Goal: Task Accomplishment & Management: Complete application form

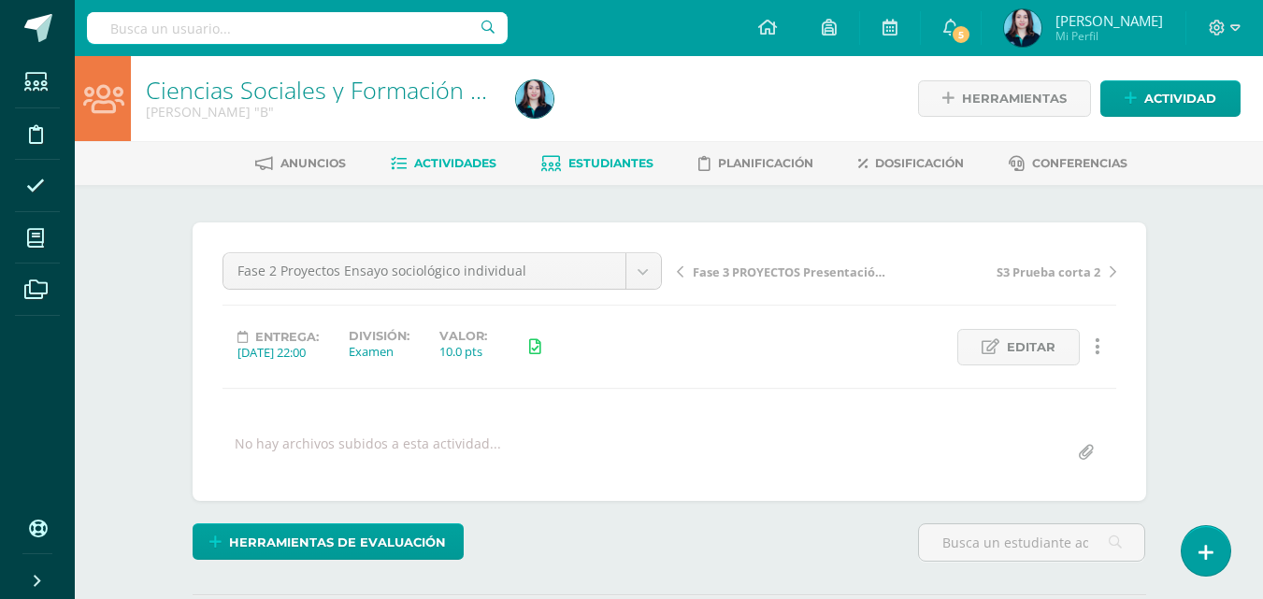
click at [593, 164] on span "Estudiantes" at bounding box center [610, 163] width 85 height 14
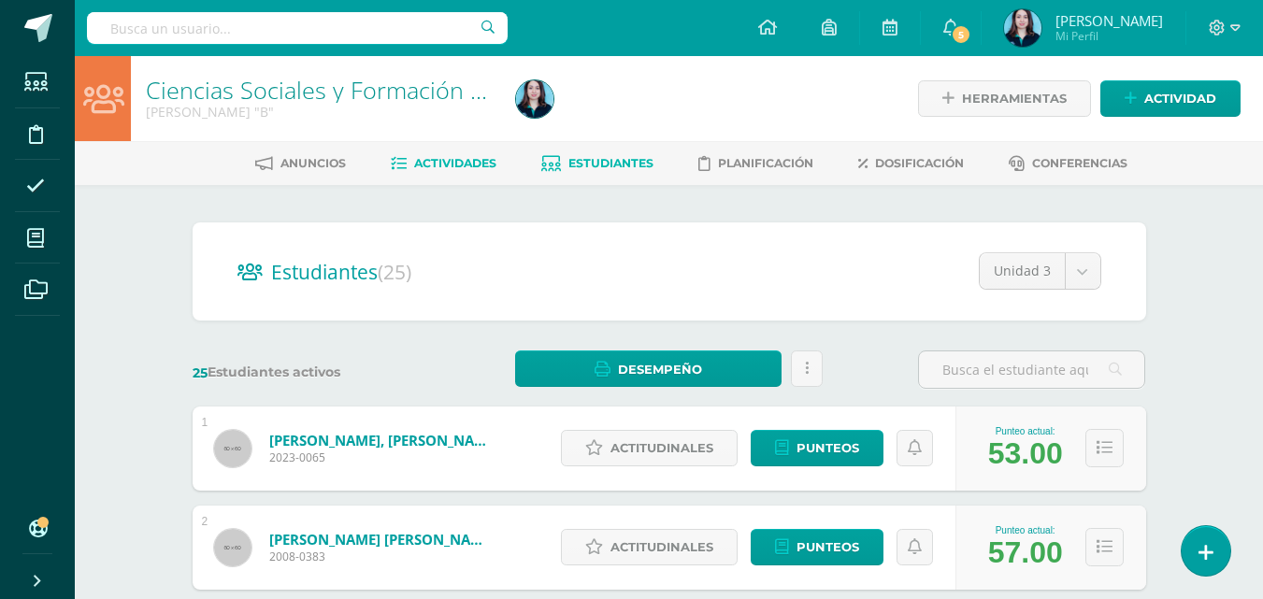
click at [441, 169] on span "Actividades" at bounding box center [455, 163] width 82 height 14
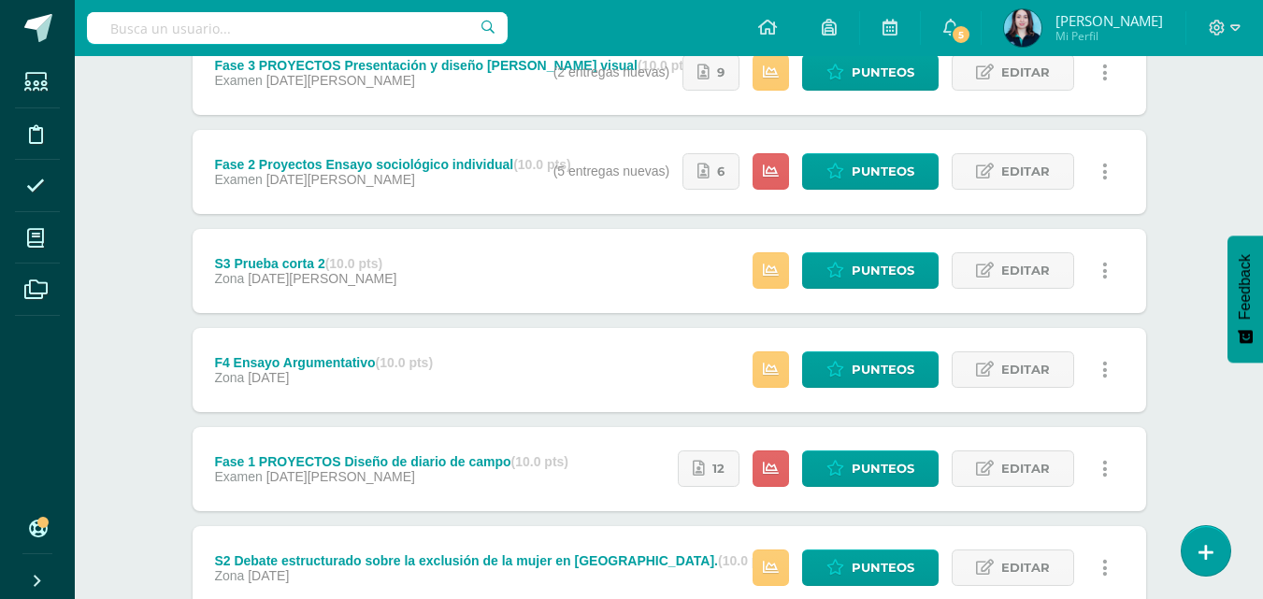
scroll to position [187, 0]
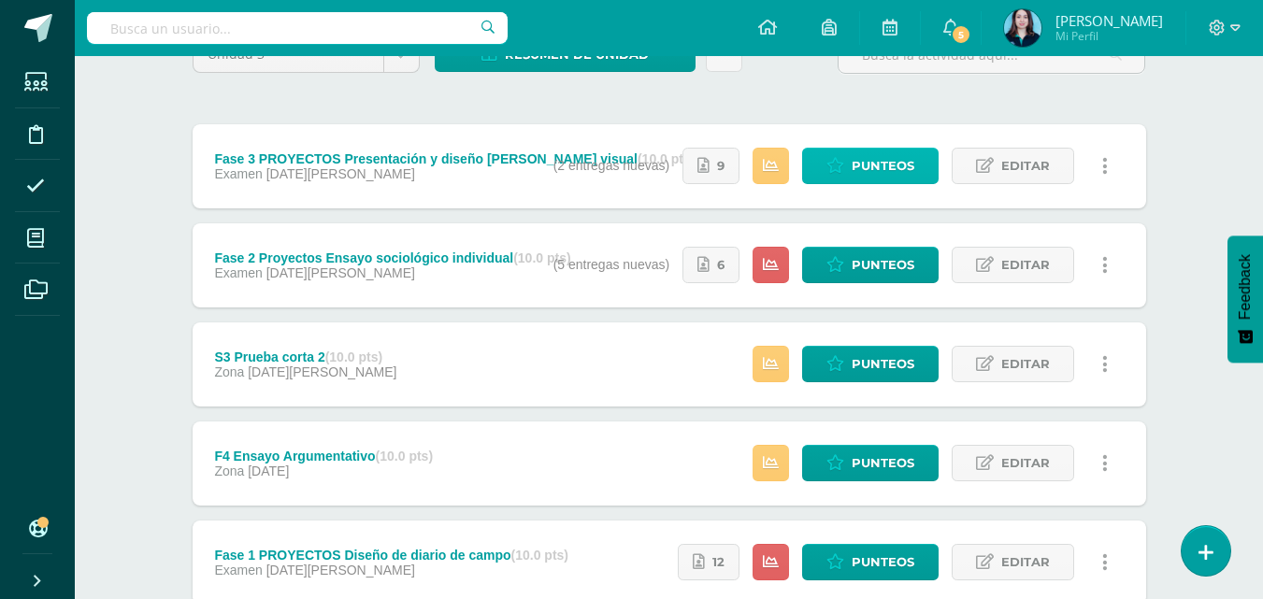
click at [862, 162] on span "Punteos" at bounding box center [883, 166] width 63 height 35
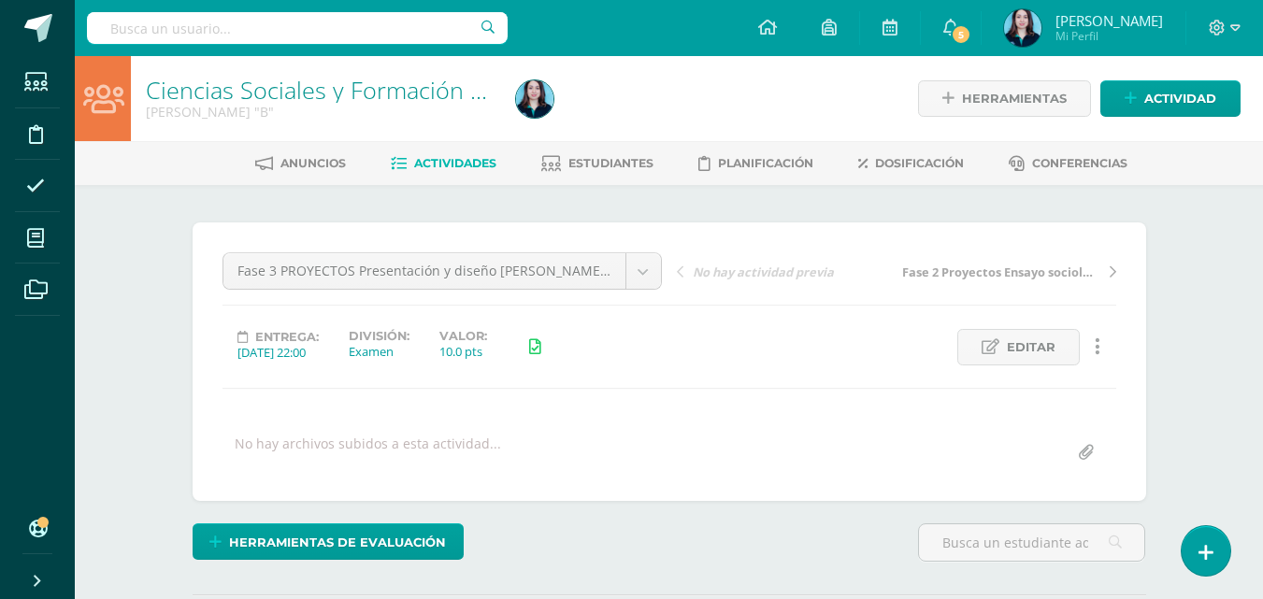
scroll to position [374, 0]
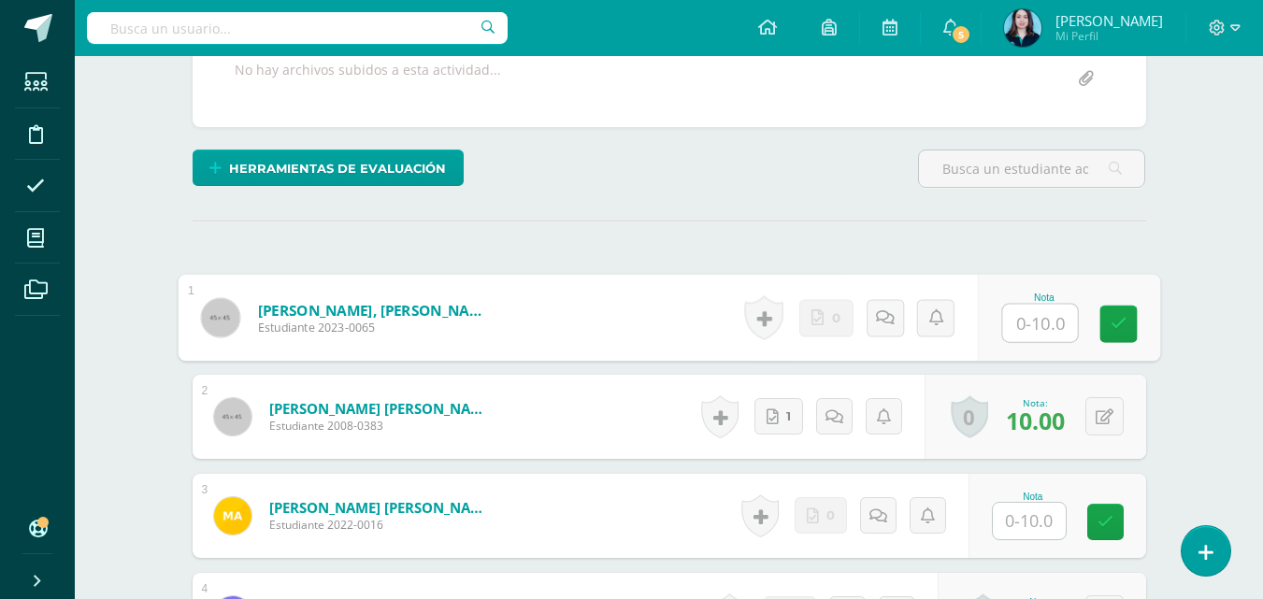
click at [1028, 327] on input "text" at bounding box center [1039, 323] width 75 height 37
type input "10"
click at [1101, 311] on link at bounding box center [1117, 324] width 37 height 37
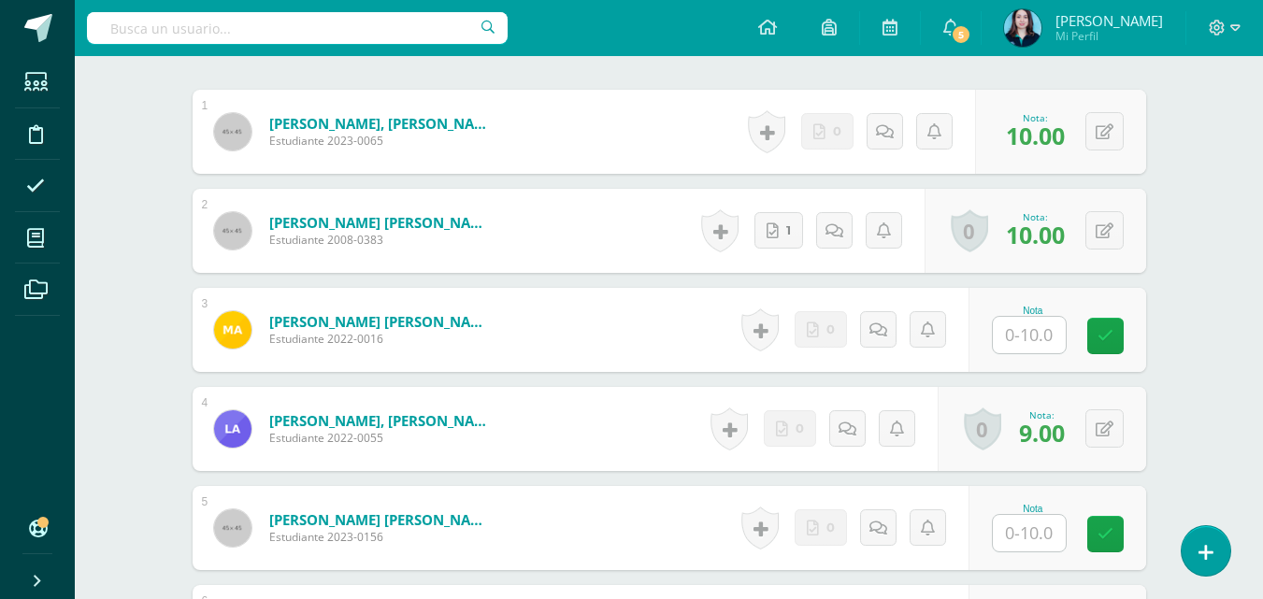
scroll to position [561, 0]
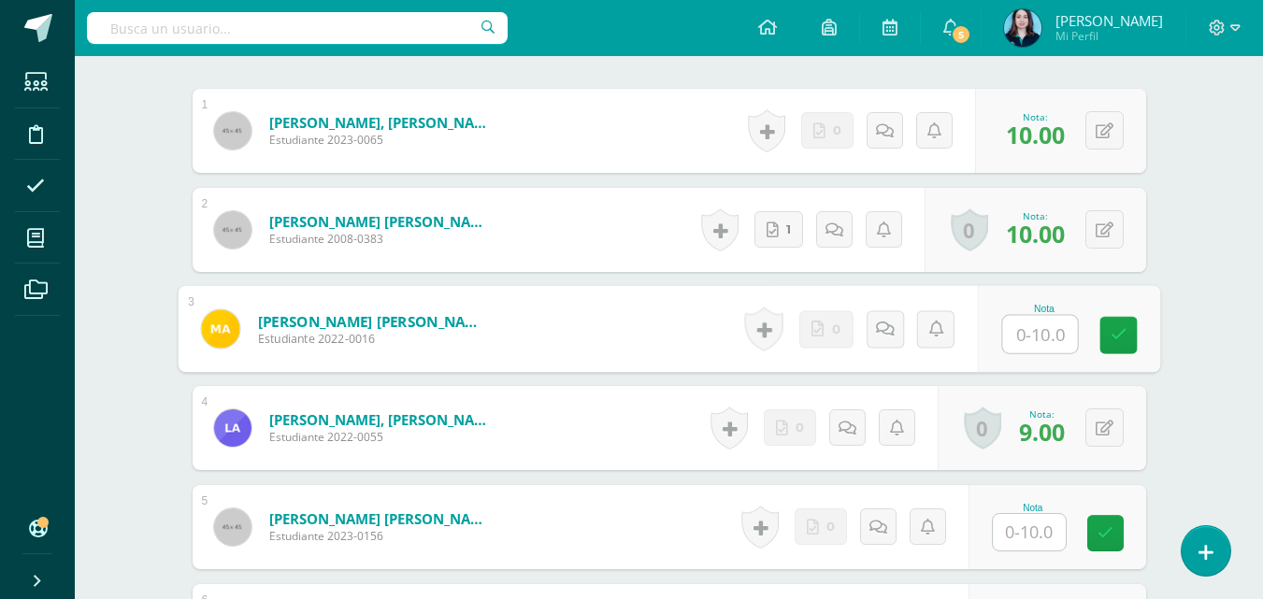
click at [1033, 338] on input "text" at bounding box center [1039, 334] width 75 height 37
type input "6"
click at [1102, 344] on link at bounding box center [1117, 335] width 37 height 37
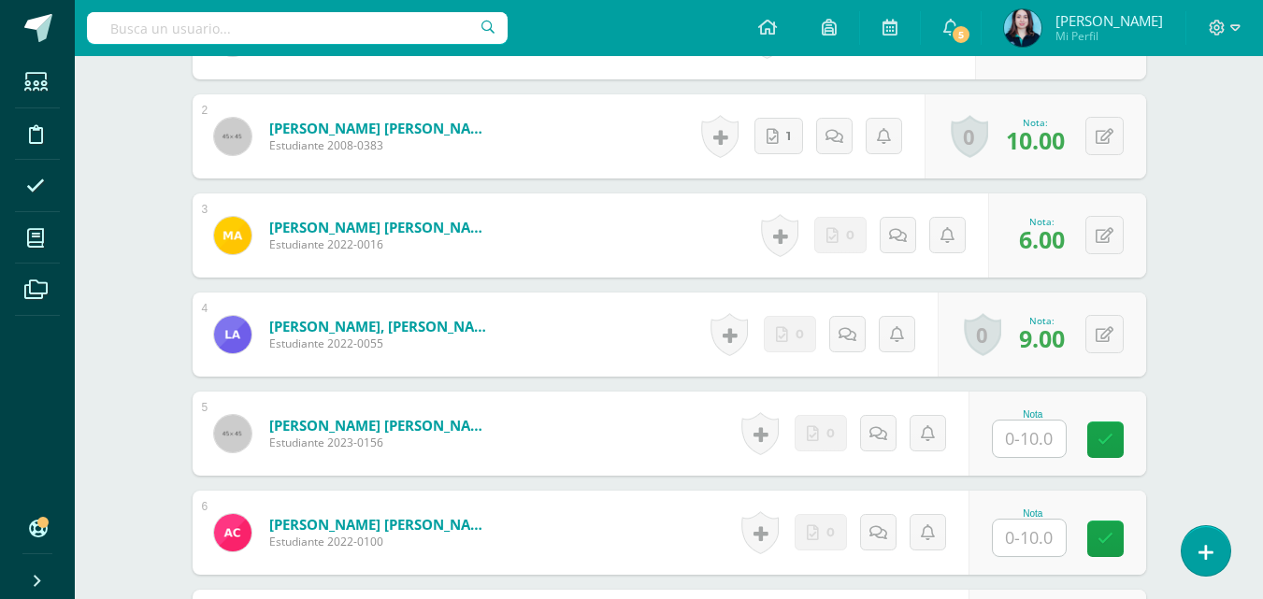
click at [1027, 439] on input "text" at bounding box center [1029, 439] width 73 height 36
type input "9"
click at [1037, 538] on input "text" at bounding box center [1029, 538] width 73 height 36
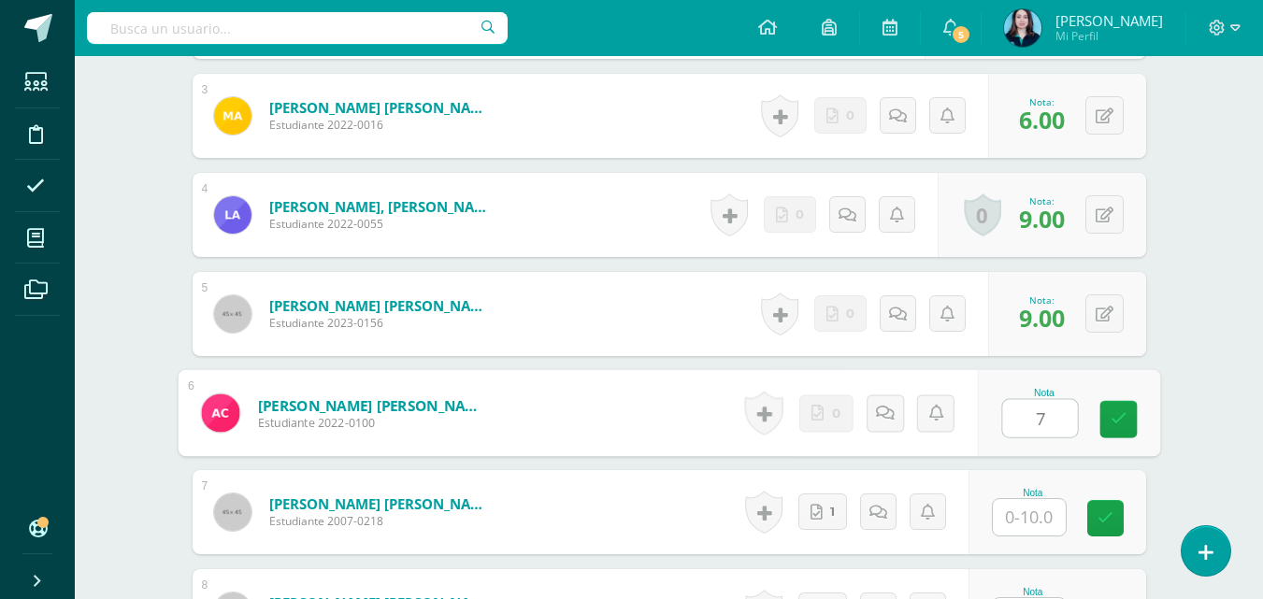
scroll to position [935, 0]
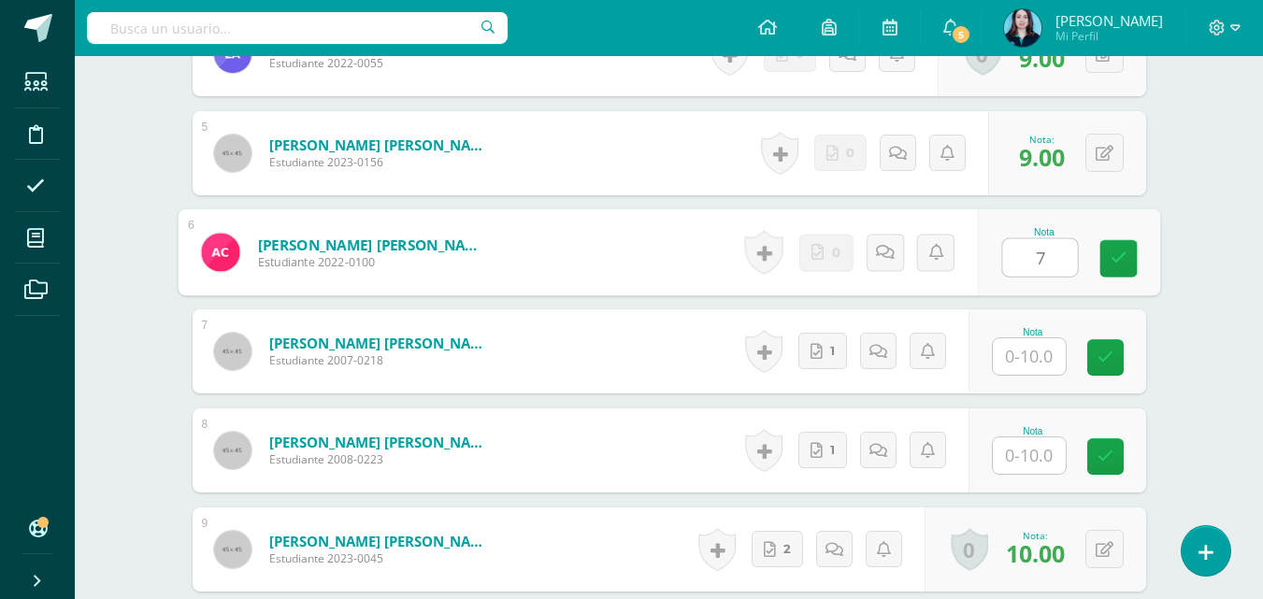
type input "7"
click at [1036, 355] on input "text" at bounding box center [1029, 356] width 73 height 36
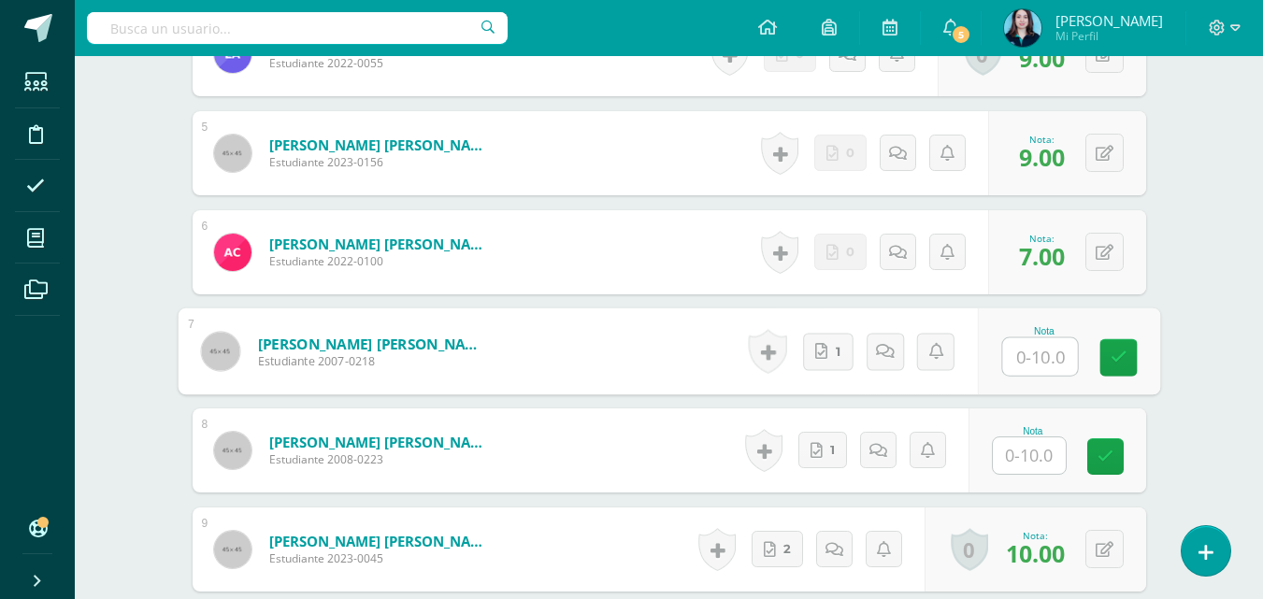
type input "9"
type input "10"
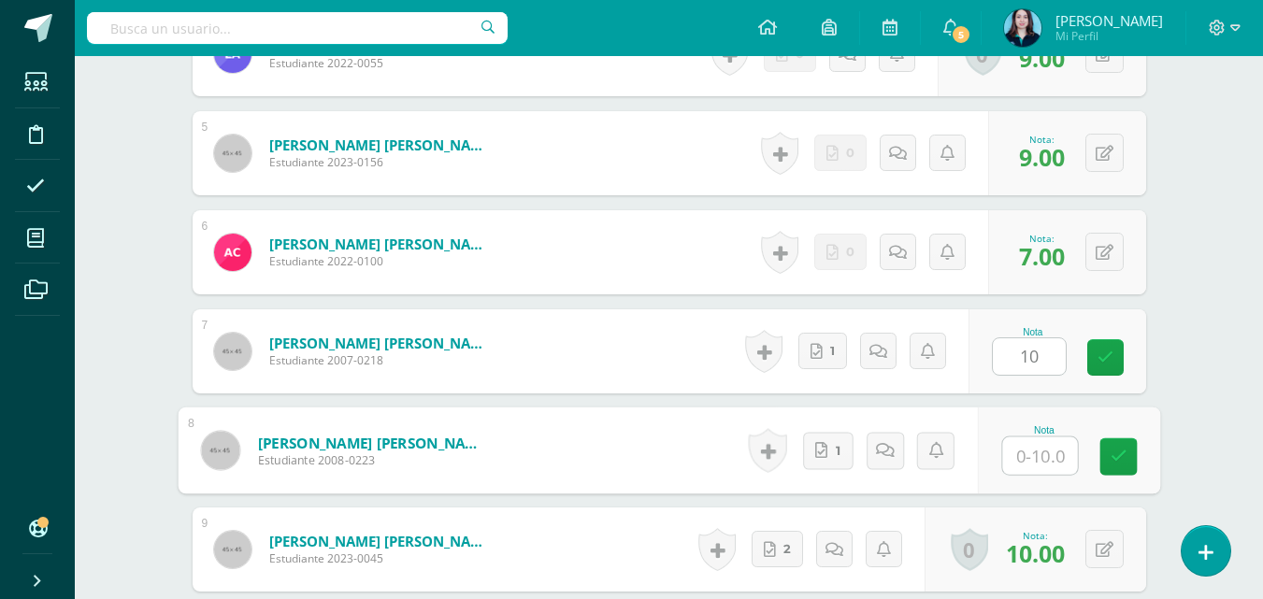
click at [1041, 464] on input "text" at bounding box center [1039, 456] width 75 height 37
type input "10"
click at [1146, 473] on div "Nota 10" at bounding box center [1068, 451] width 182 height 87
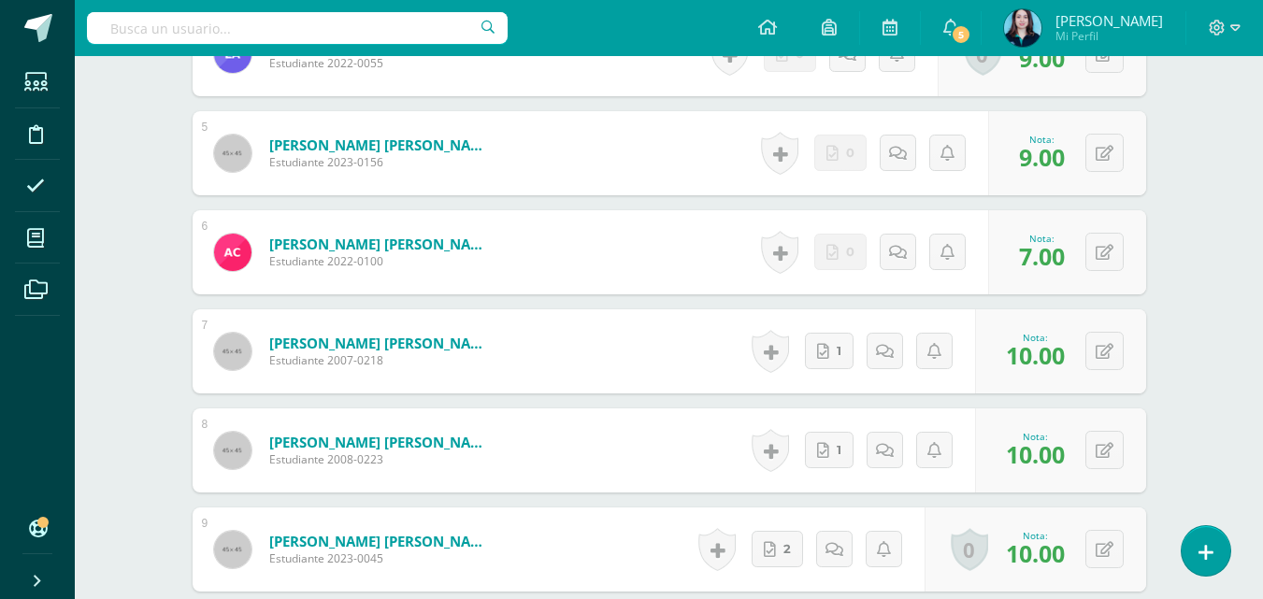
scroll to position [1402, 0]
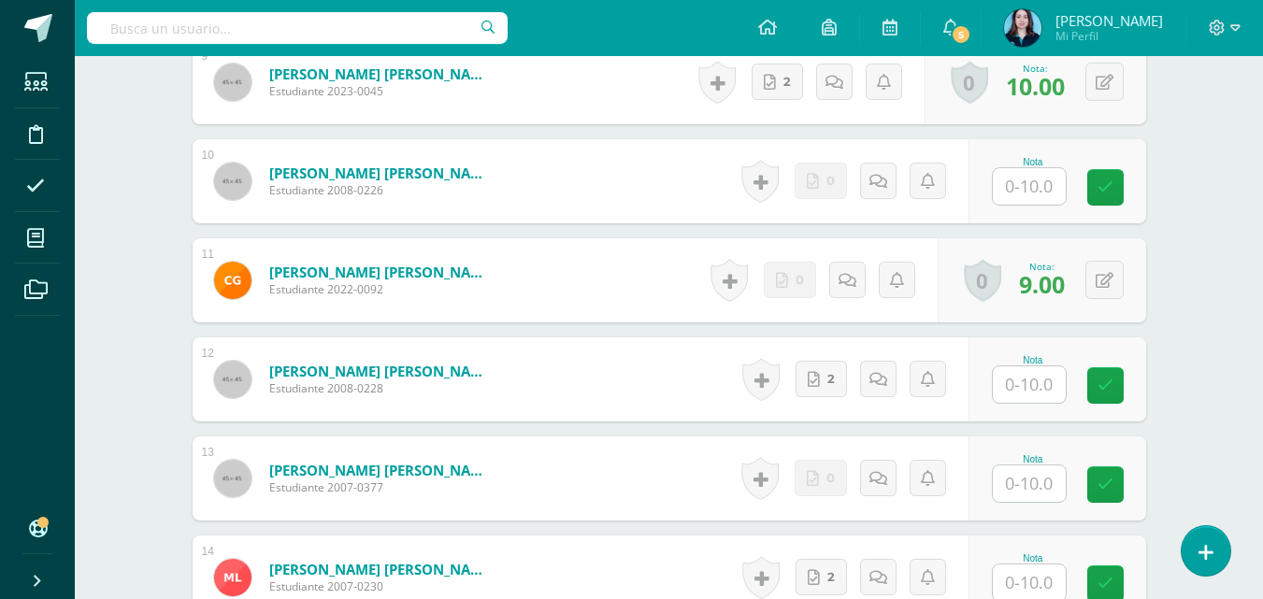
click at [1013, 188] on input "text" at bounding box center [1029, 186] width 73 height 36
type input "8"
click at [1034, 380] on input "text" at bounding box center [1029, 384] width 73 height 36
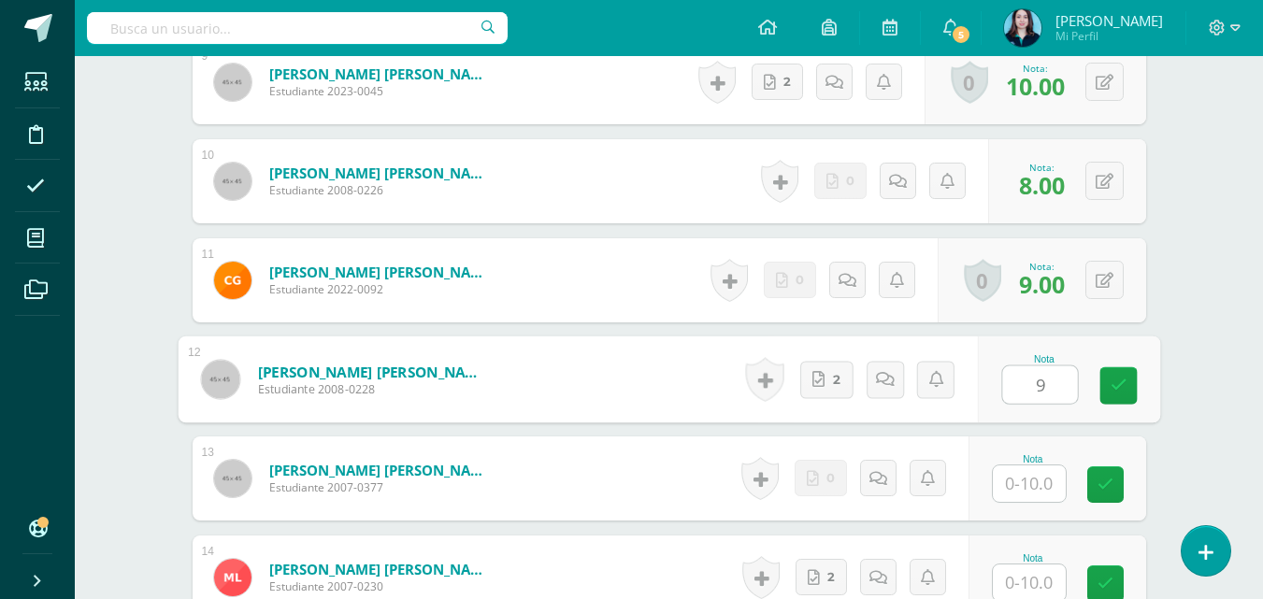
type input "9"
click at [1021, 466] on input "text" at bounding box center [1029, 484] width 73 height 36
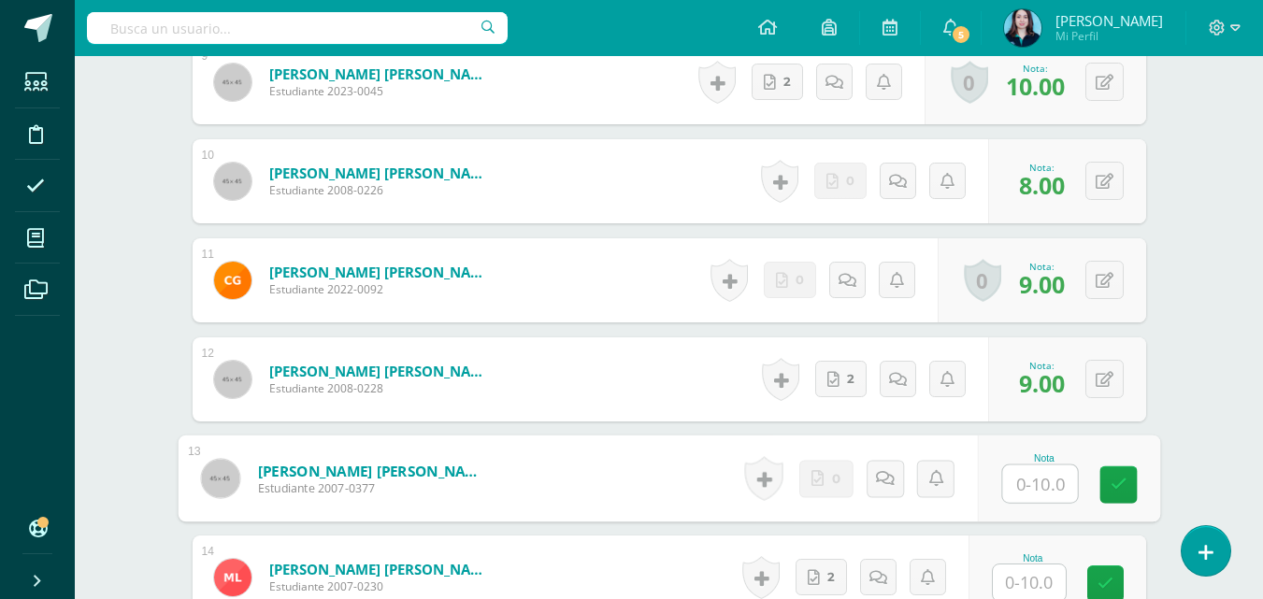
type input "7"
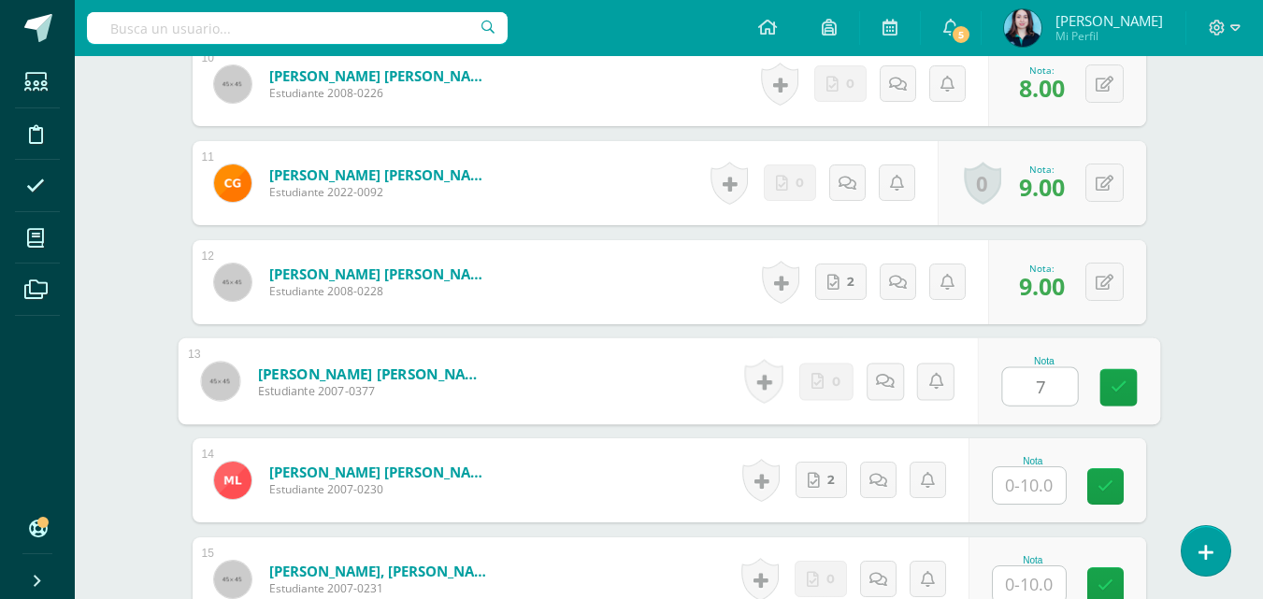
scroll to position [1589, 0]
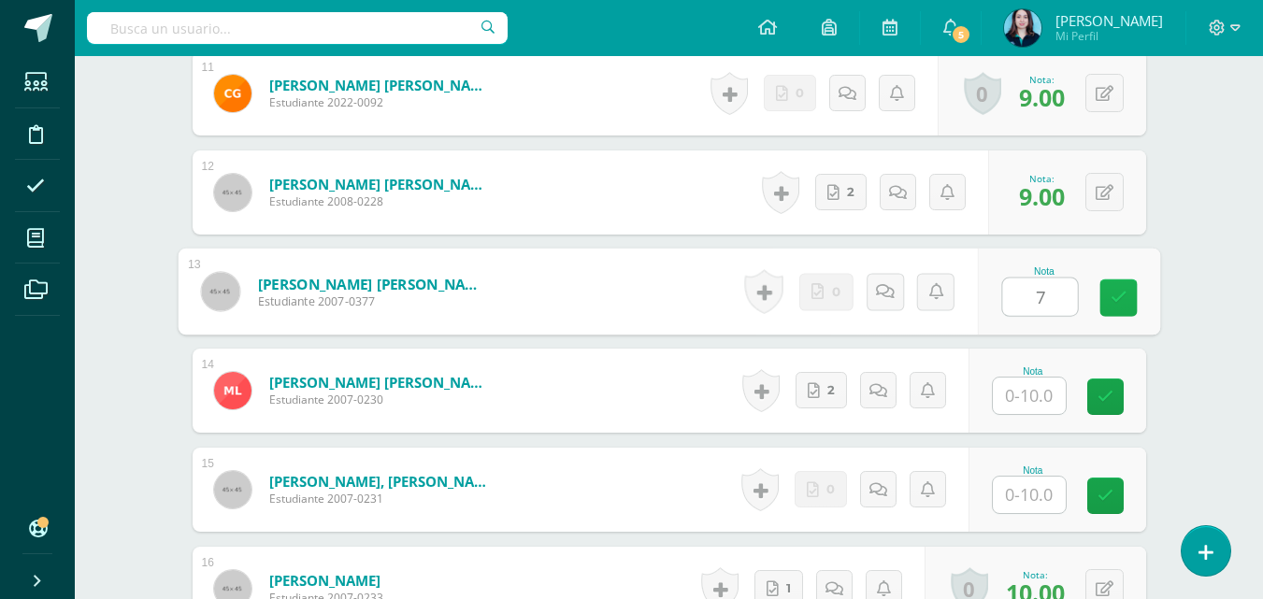
click at [1101, 299] on link at bounding box center [1117, 298] width 37 height 37
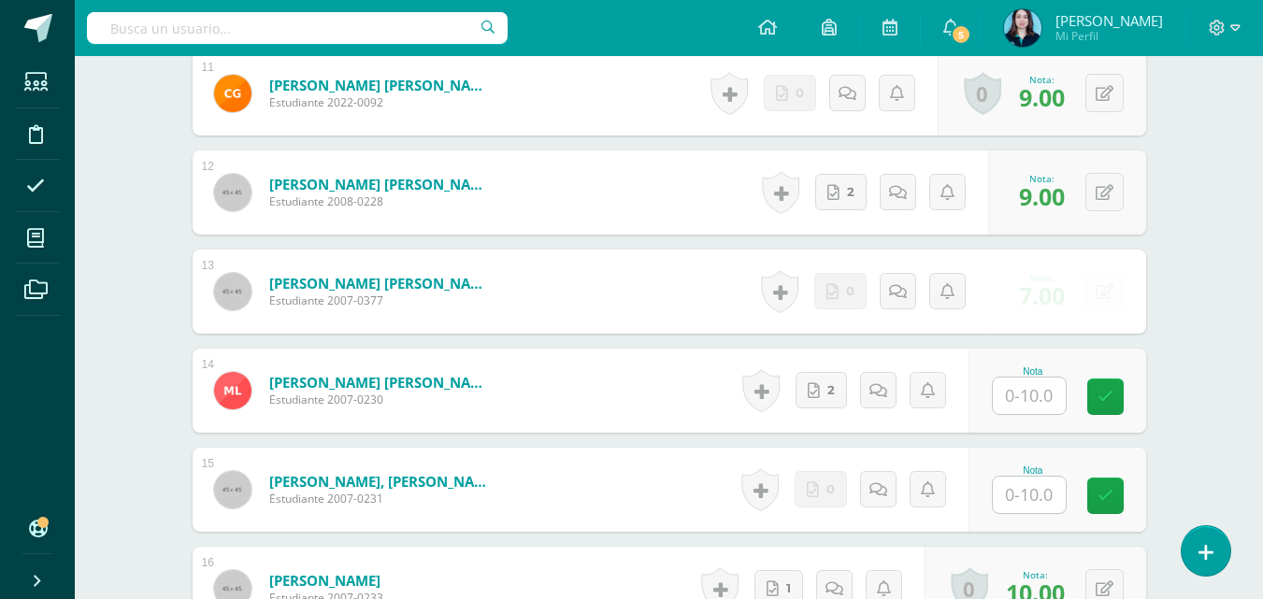
click at [1028, 393] on input "text" at bounding box center [1029, 396] width 73 height 36
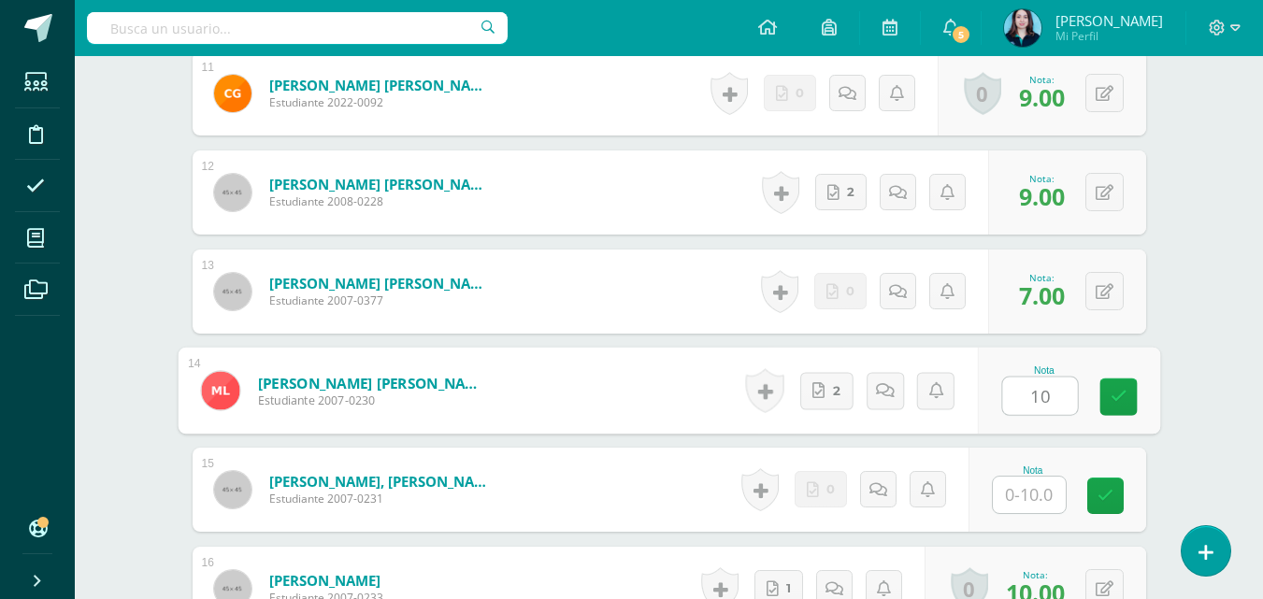
type input "10"
click at [1022, 495] on input "text" at bounding box center [1029, 495] width 73 height 36
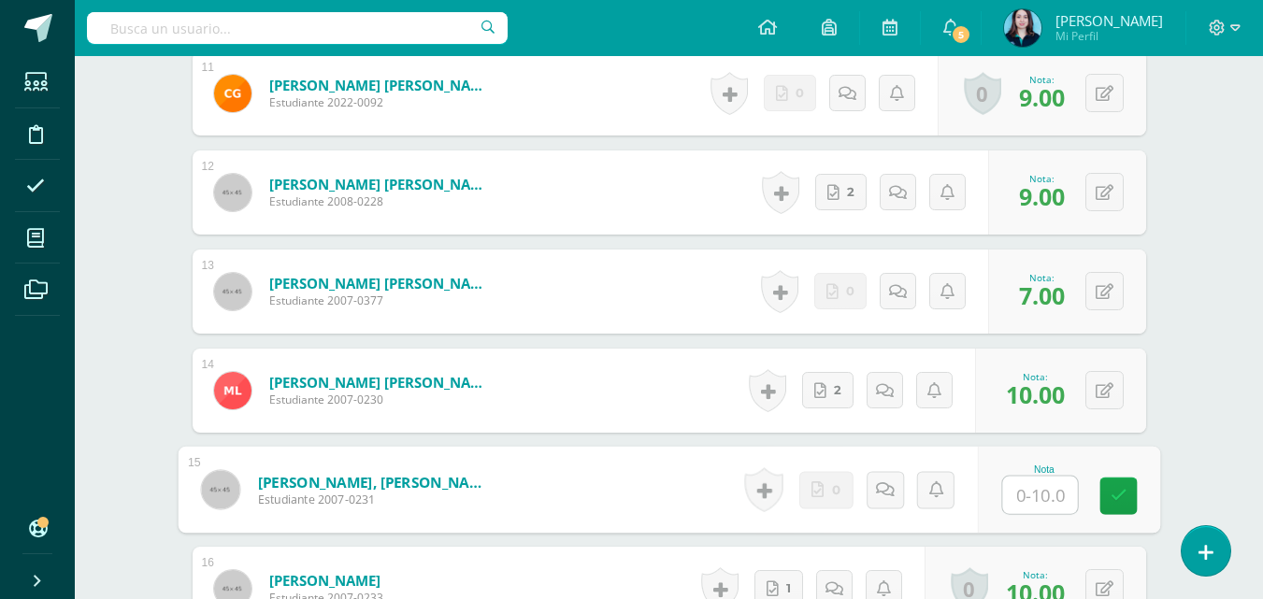
type input "8"
click at [1101, 501] on link at bounding box center [1117, 496] width 37 height 37
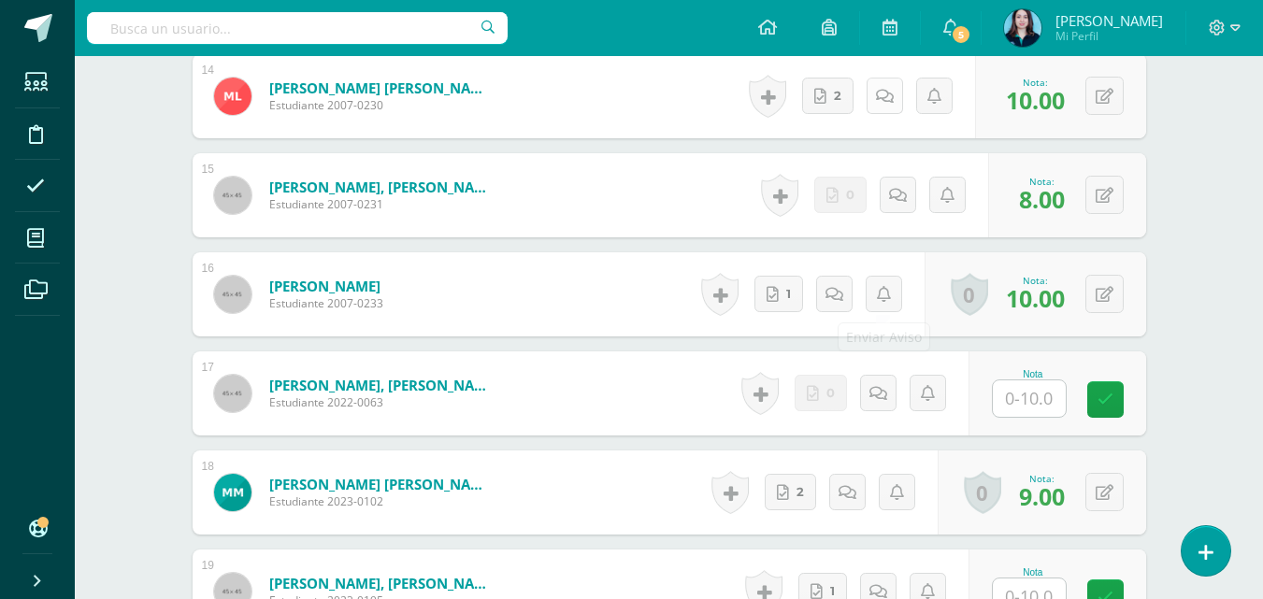
scroll to position [1963, 0]
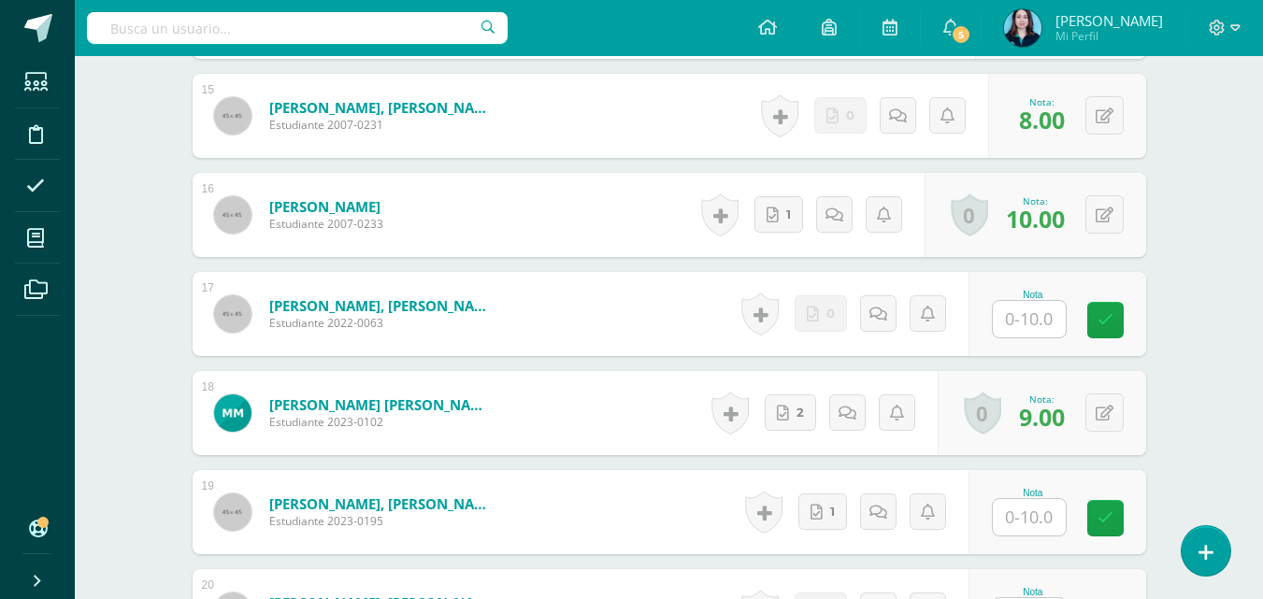
click at [1023, 321] on input "text" at bounding box center [1029, 319] width 73 height 36
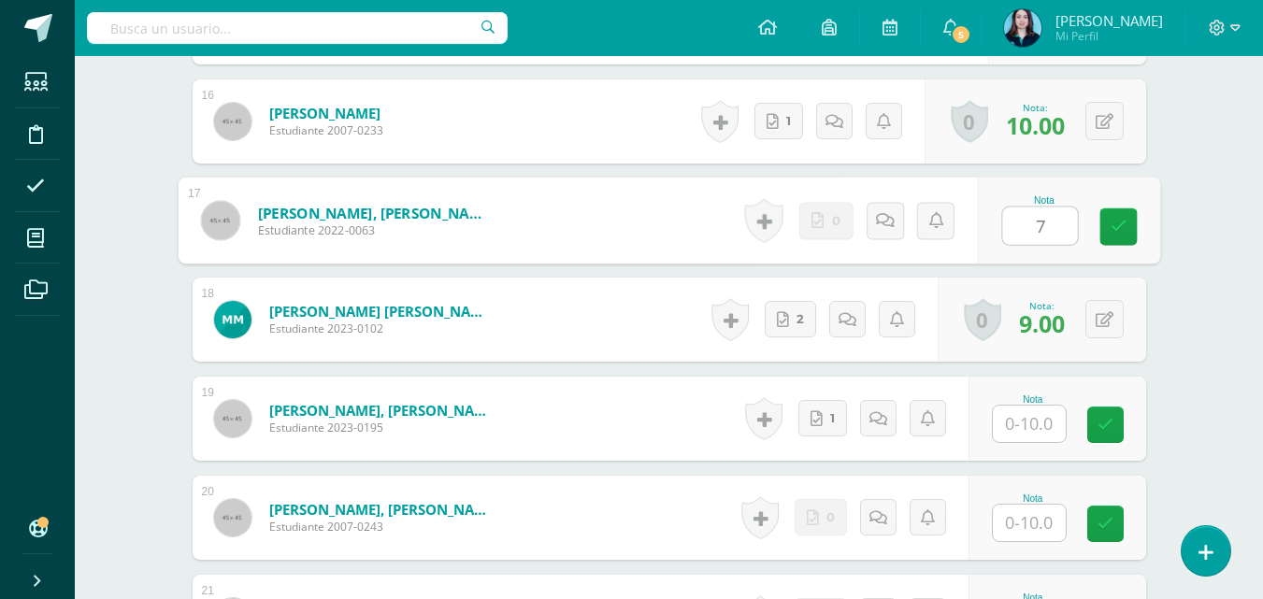
type input "7"
click at [1021, 416] on input "text" at bounding box center [1029, 424] width 73 height 36
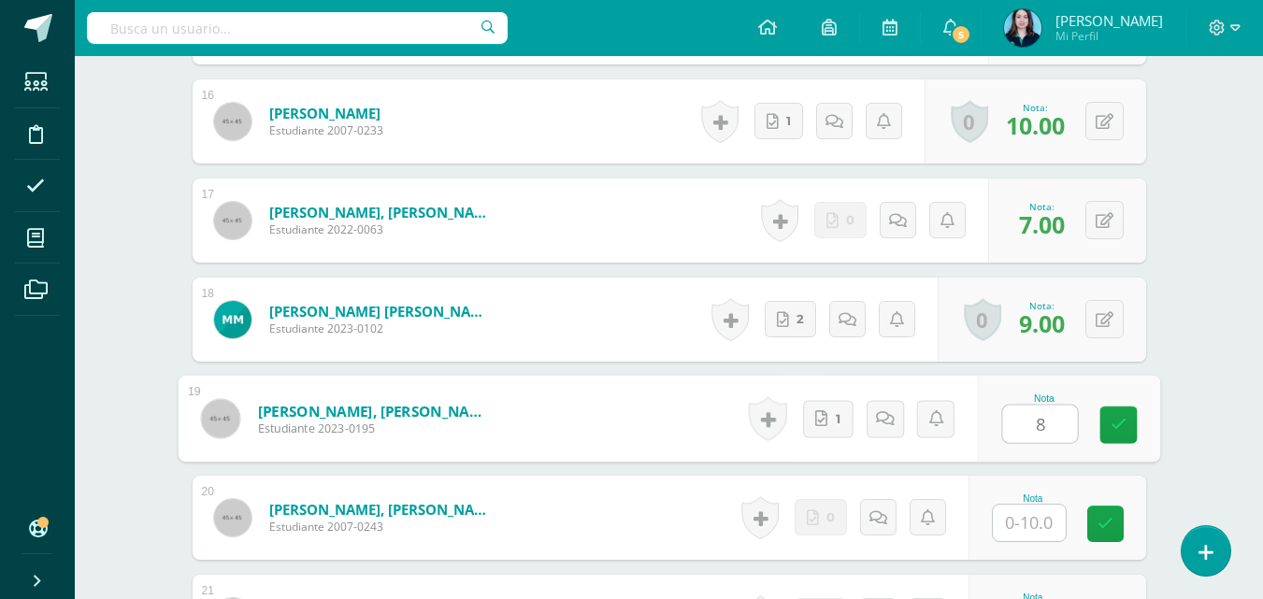
type input "8"
click at [1030, 527] on input "text" at bounding box center [1029, 523] width 73 height 36
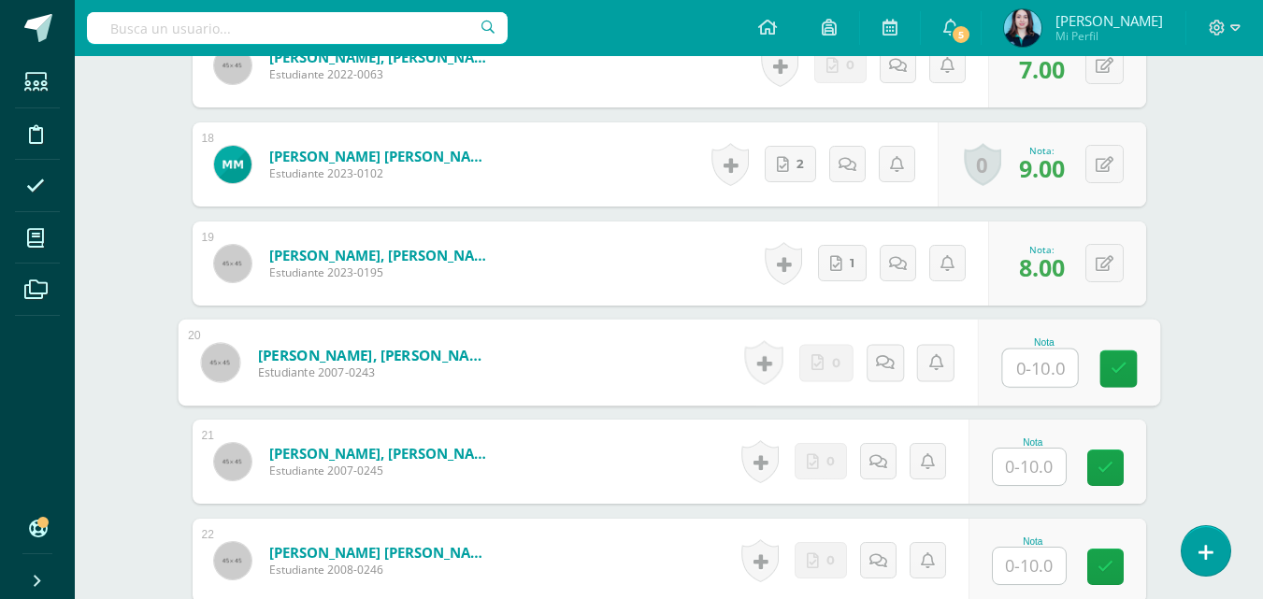
scroll to position [2244, 0]
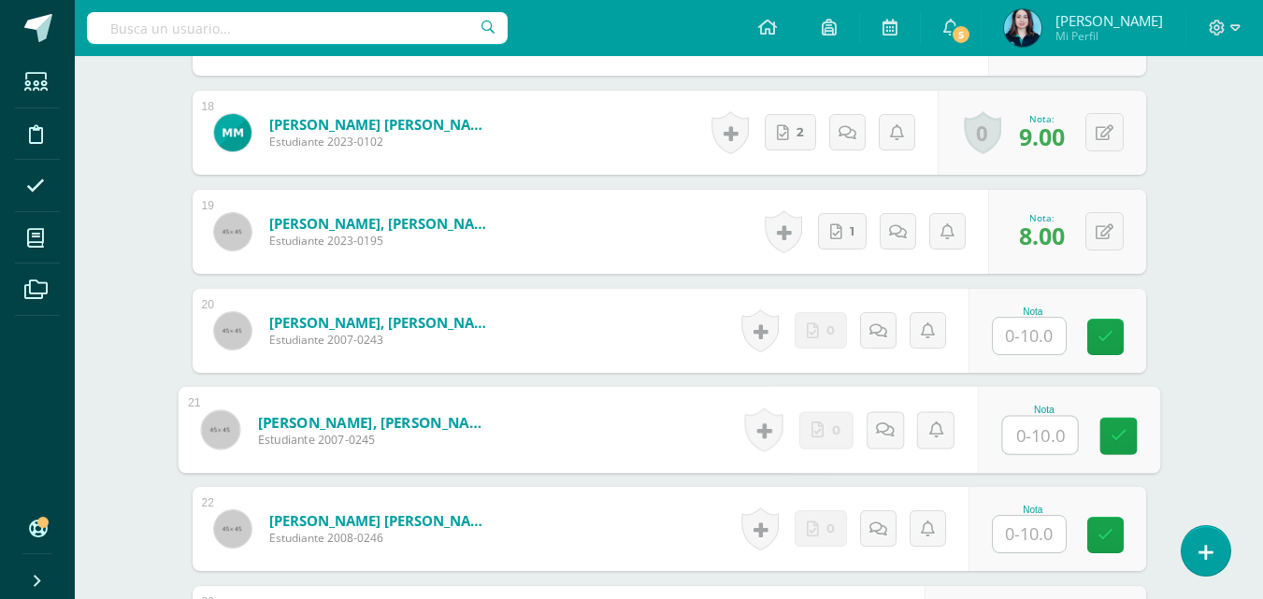
click at [1041, 437] on input "text" at bounding box center [1039, 435] width 75 height 37
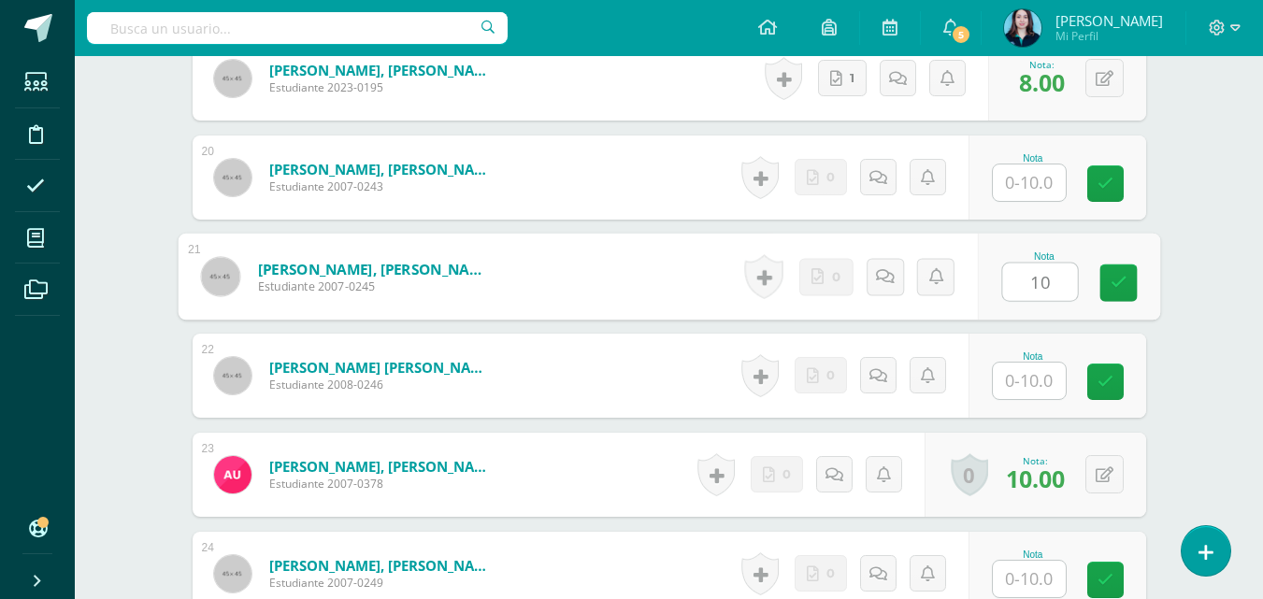
scroll to position [2524, 0]
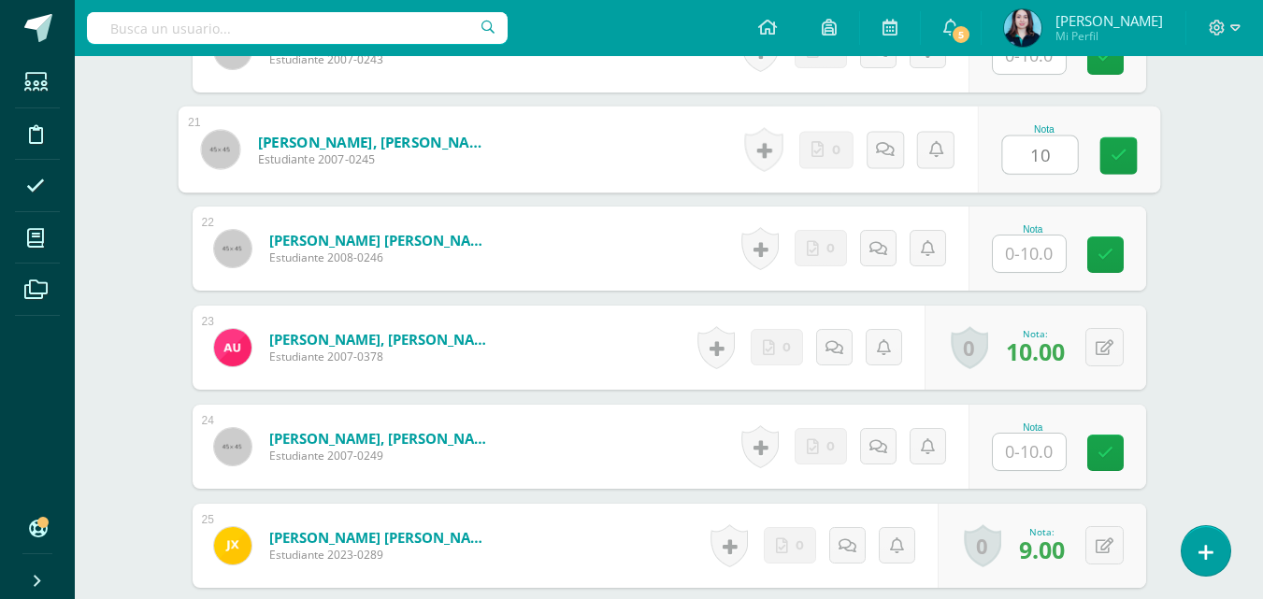
type input "10"
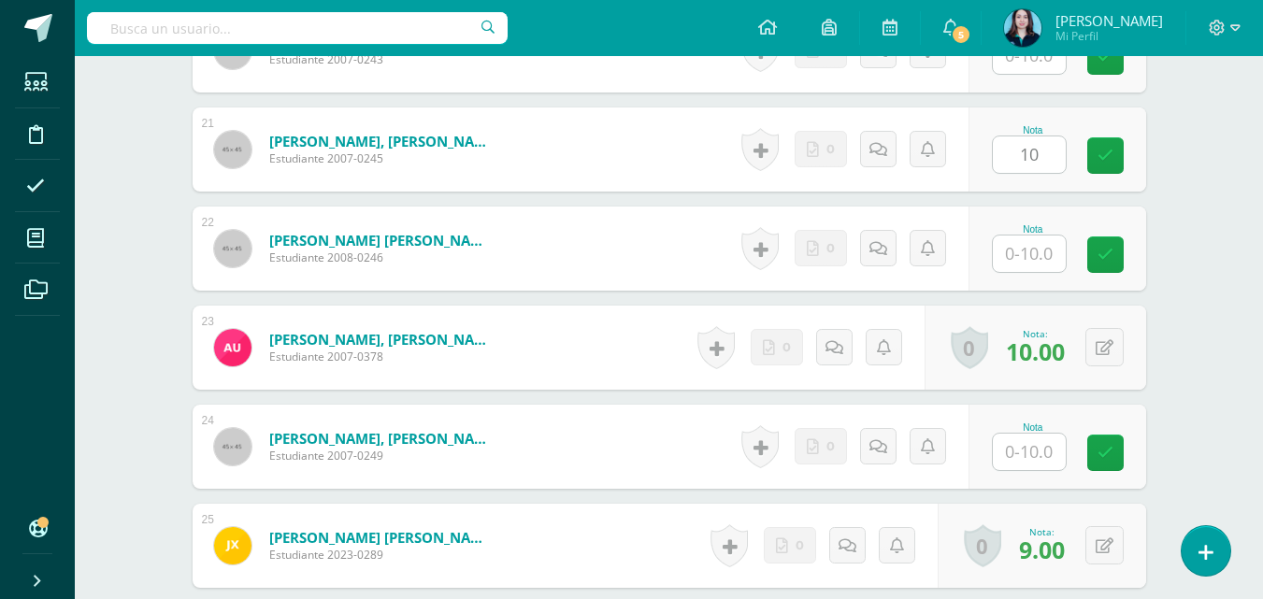
click at [1030, 276] on div "Nota" at bounding box center [1058, 249] width 178 height 84
click at [1030, 263] on input "text" at bounding box center [1029, 254] width 73 height 36
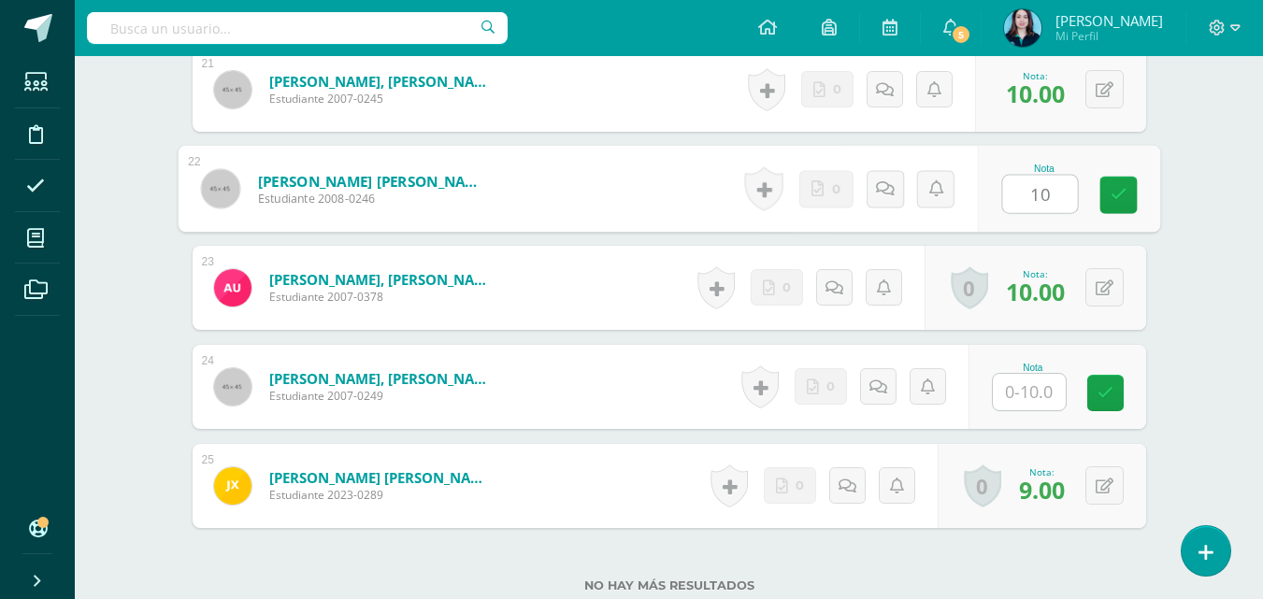
scroll to position [2618, 0]
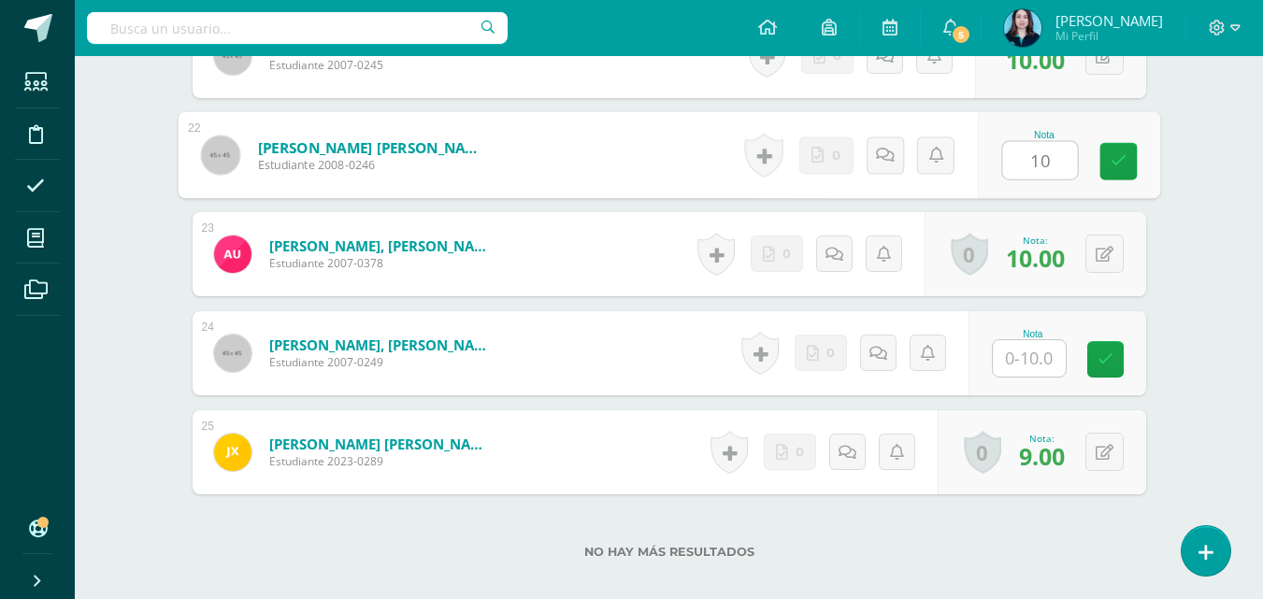
type input "10"
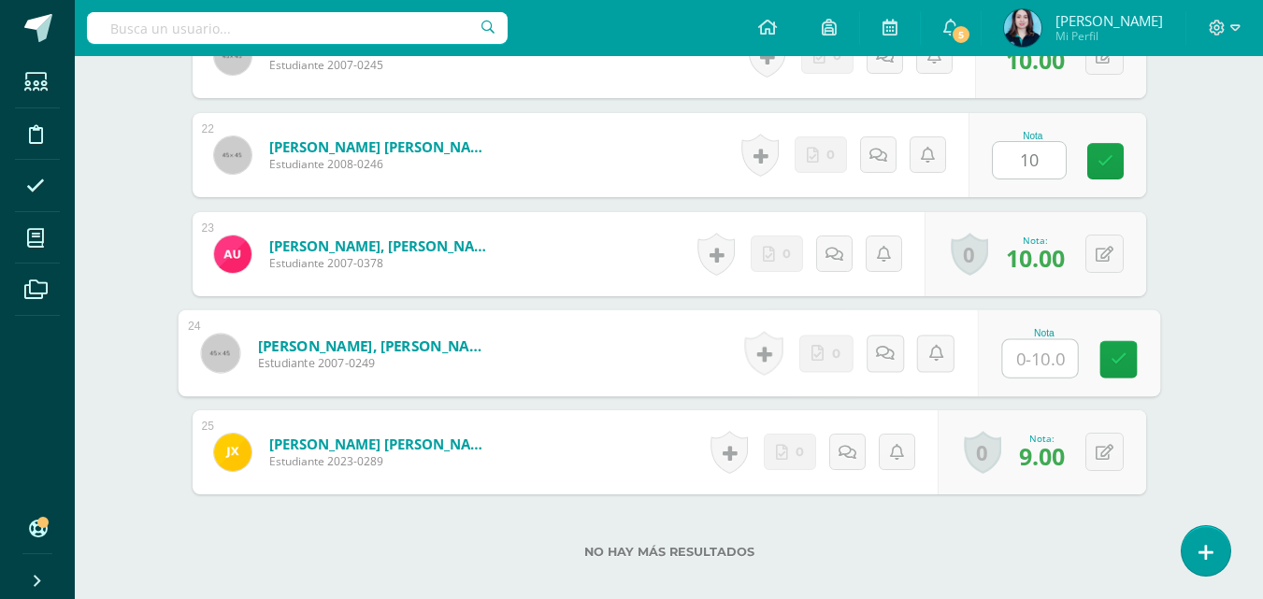
click at [1023, 370] on input "text" at bounding box center [1039, 358] width 75 height 37
type input "10"
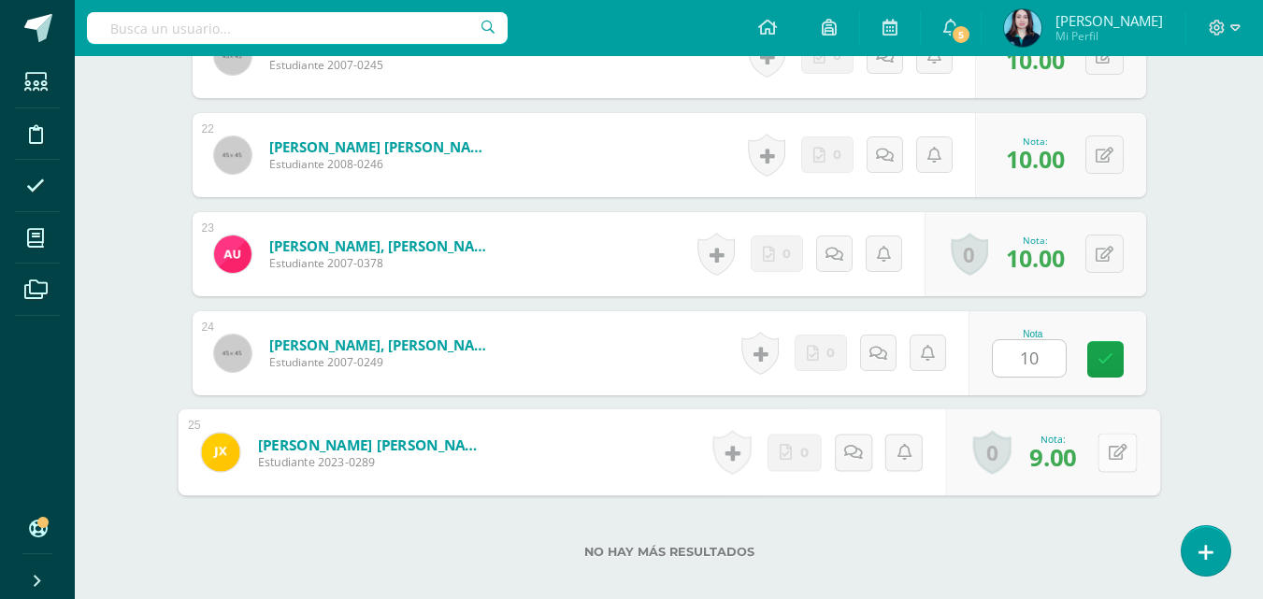
click at [1100, 456] on button at bounding box center [1117, 452] width 39 height 39
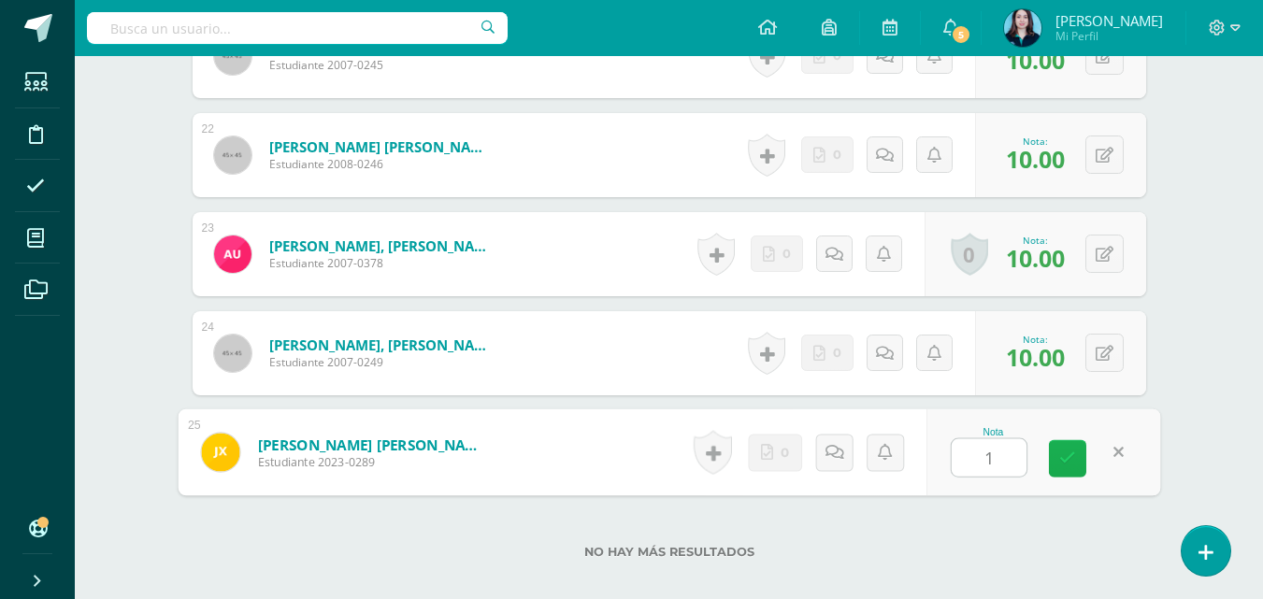
type input "10"
click at [1065, 453] on icon at bounding box center [1067, 459] width 17 height 16
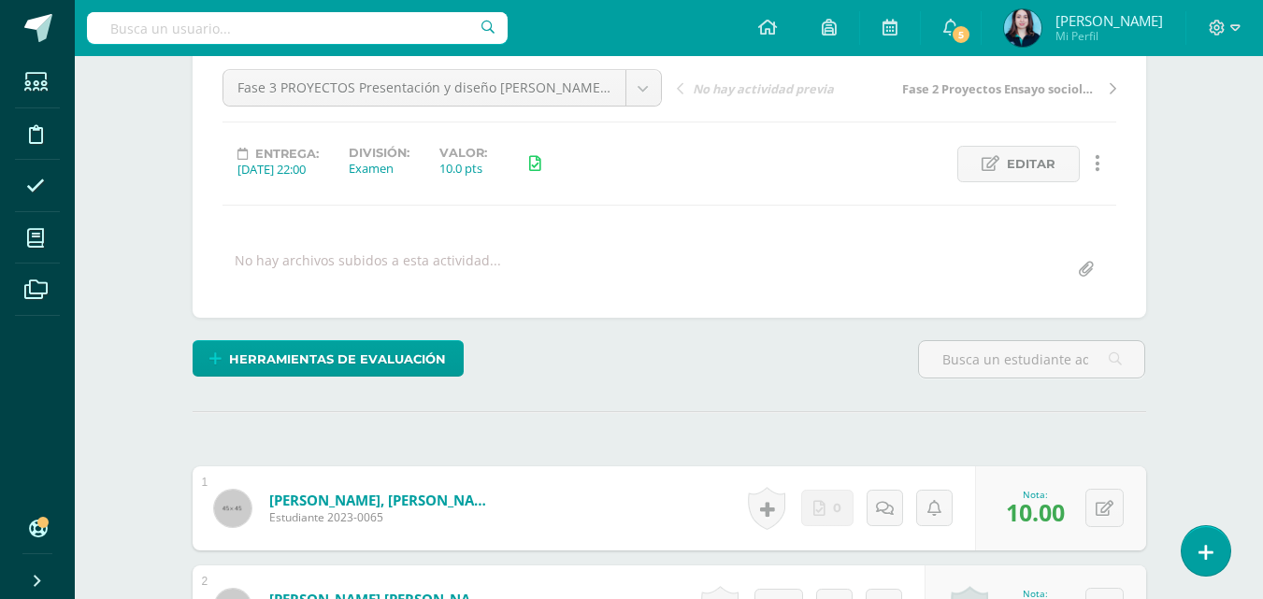
scroll to position [0, 0]
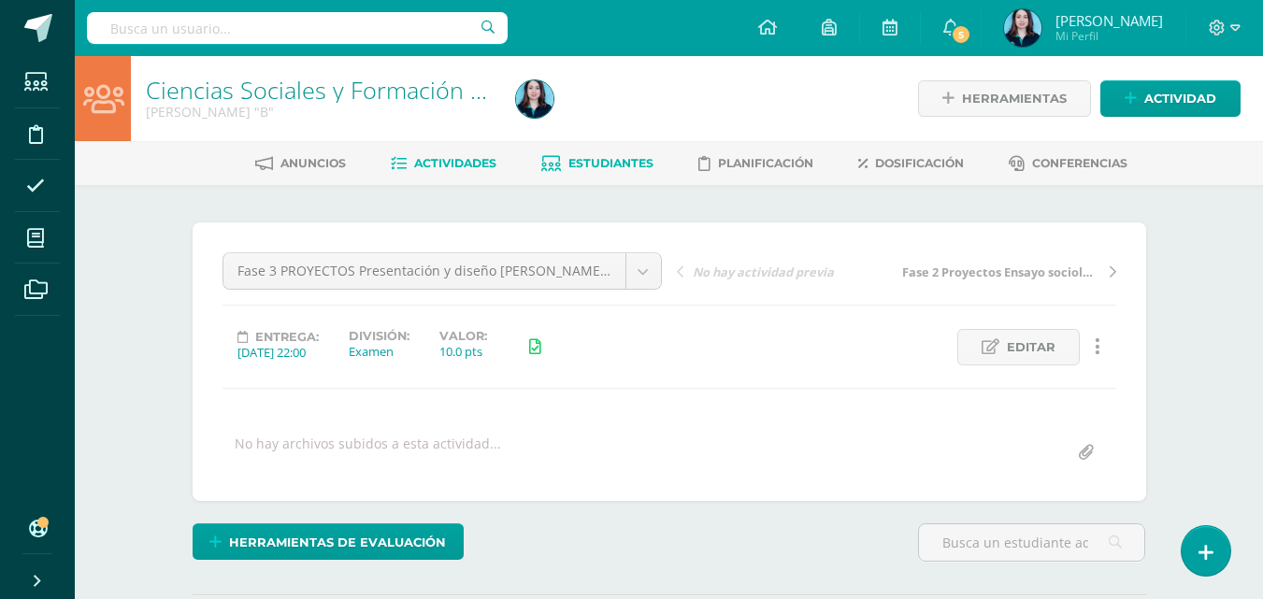
click at [588, 164] on span "Estudiantes" at bounding box center [610, 163] width 85 height 14
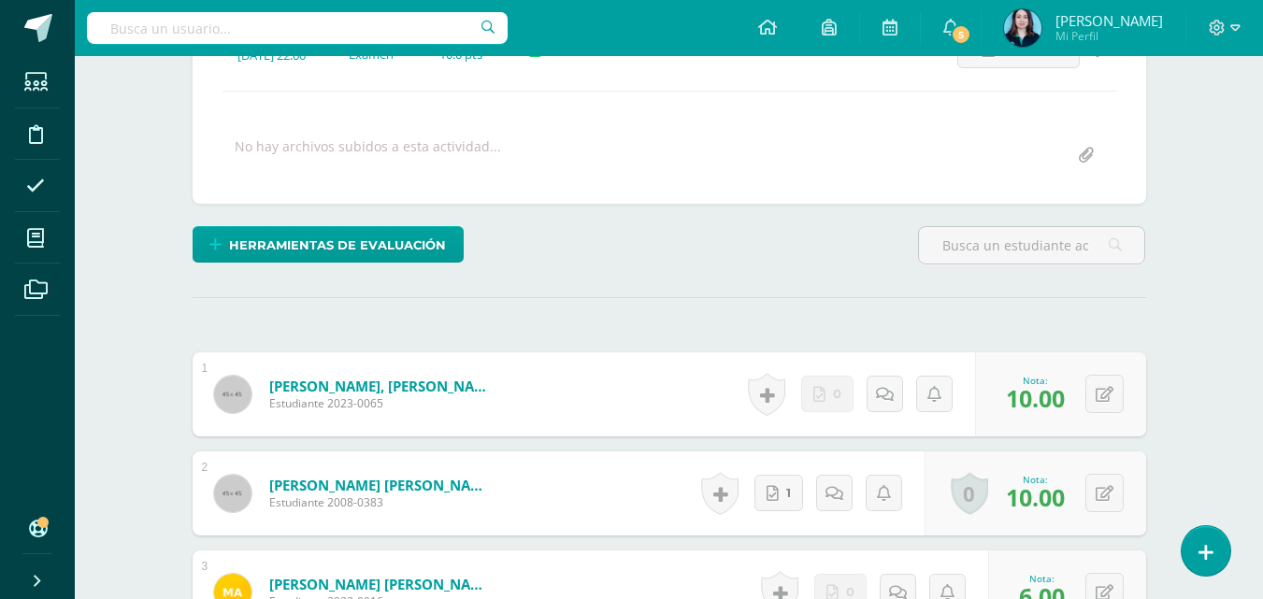
scroll to position [561, 0]
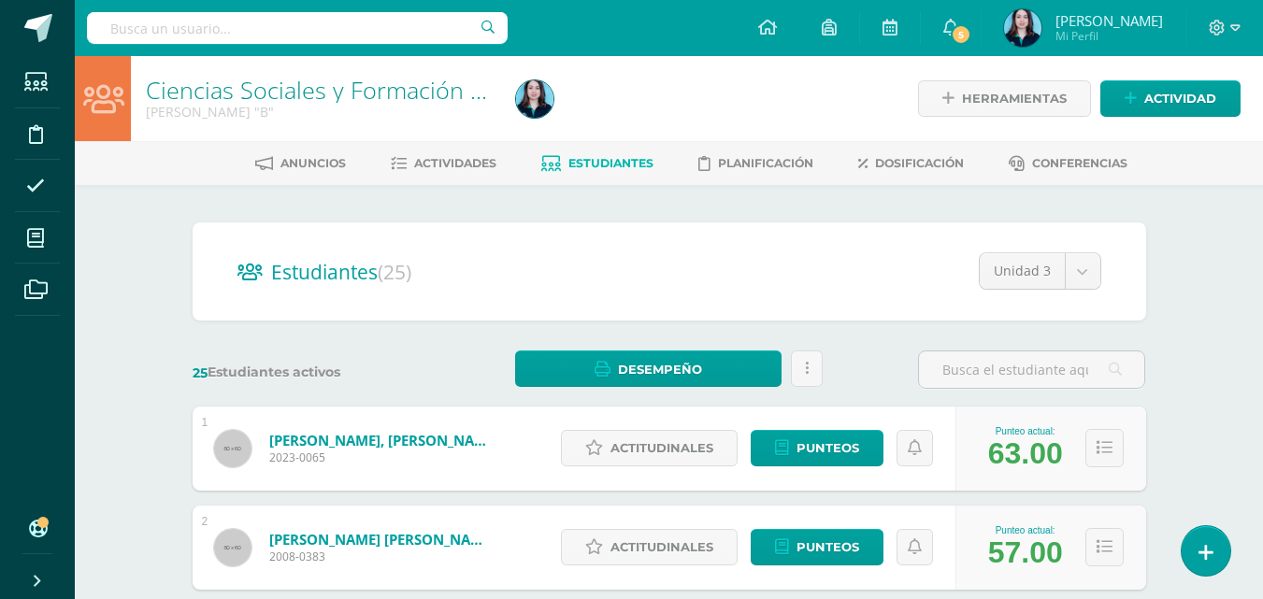
scroll to position [402, 0]
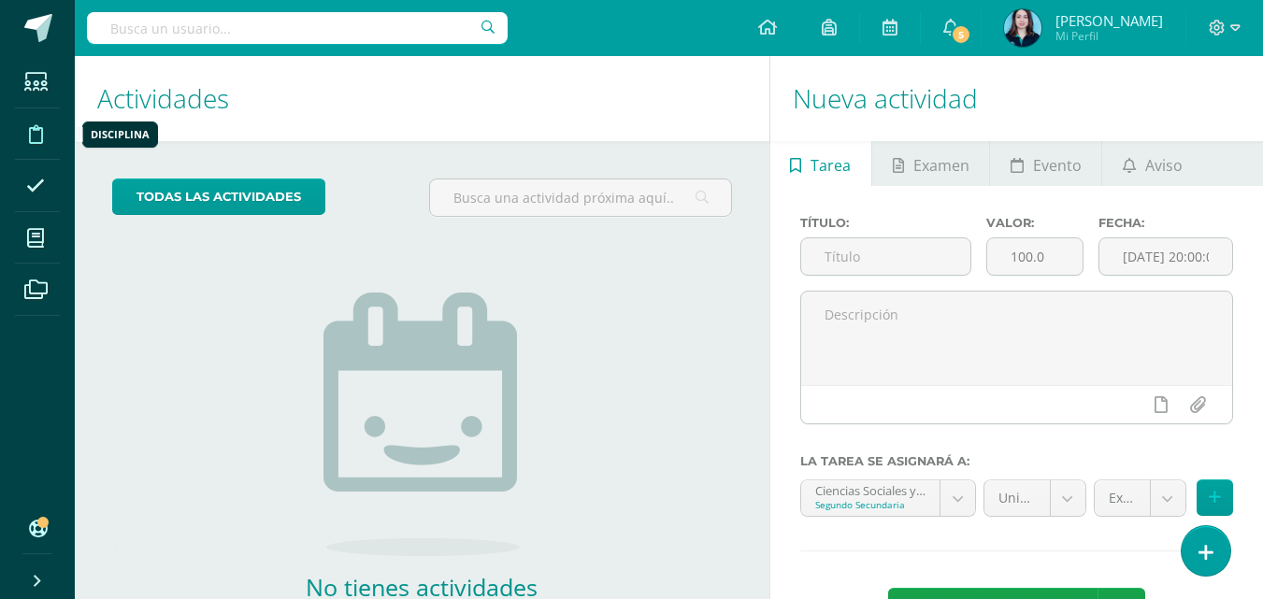
click at [34, 136] on icon at bounding box center [36, 134] width 14 height 19
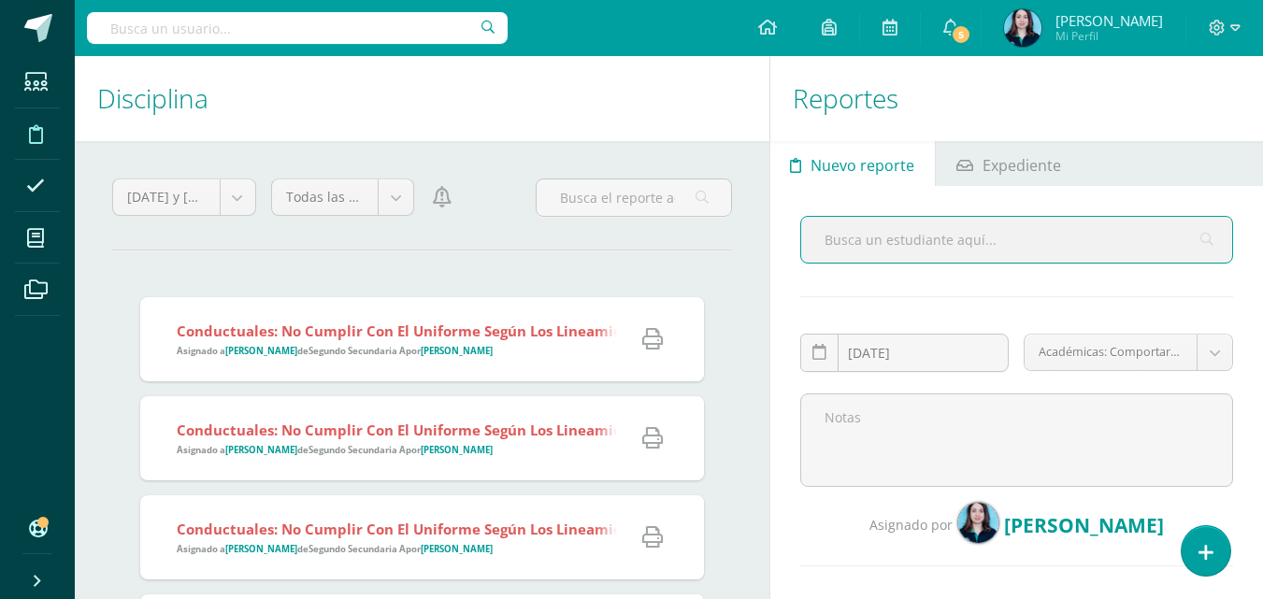
scroll to position [93, 0]
